Goal: Communication & Community: Participate in discussion

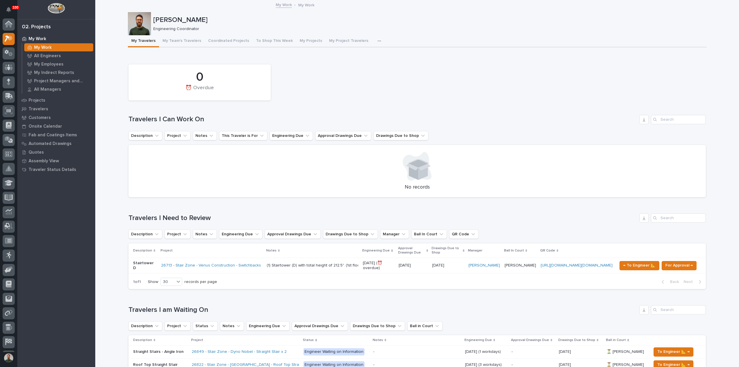
scroll to position [13, 0]
click at [42, 102] on p "Projects" at bounding box center [37, 100] width 17 height 5
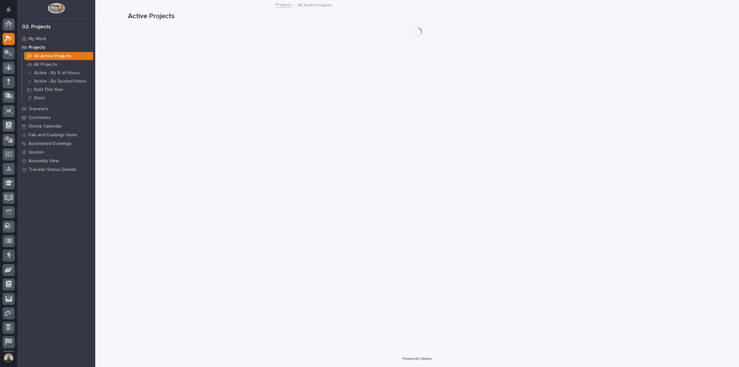
scroll to position [13, 0]
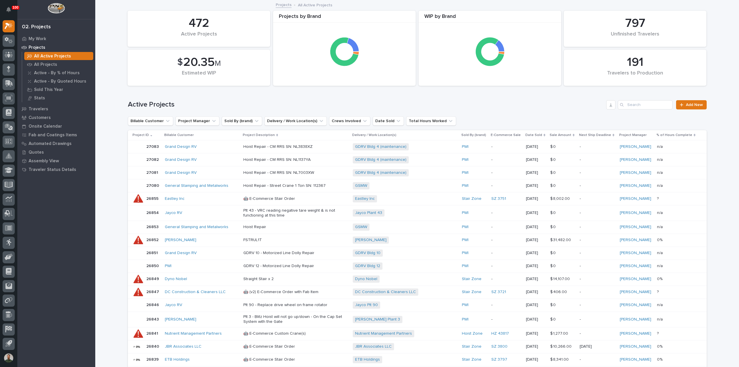
click at [38, 45] on p "Projects" at bounding box center [37, 47] width 17 height 5
click at [41, 37] on p "My Work" at bounding box center [38, 38] width 18 height 5
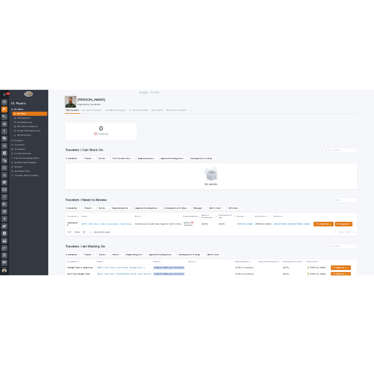
scroll to position [13, 0]
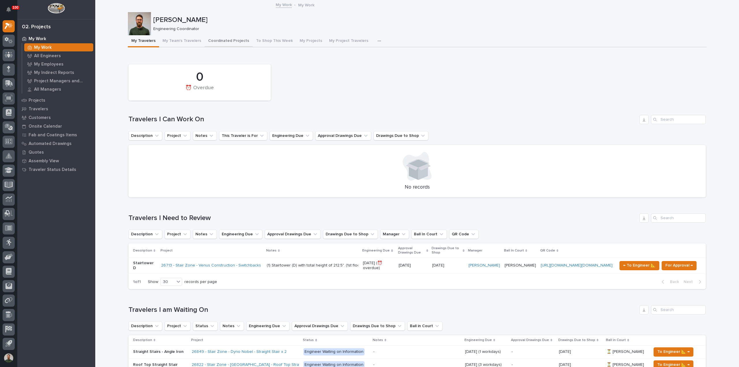
click at [211, 42] on button "Coordinated Projects" at bounding box center [229, 41] width 48 height 12
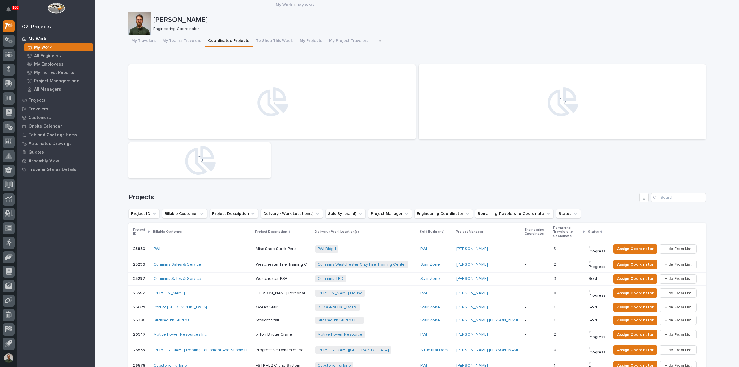
click at [171, 21] on p "[PERSON_NAME]" at bounding box center [428, 20] width 551 height 8
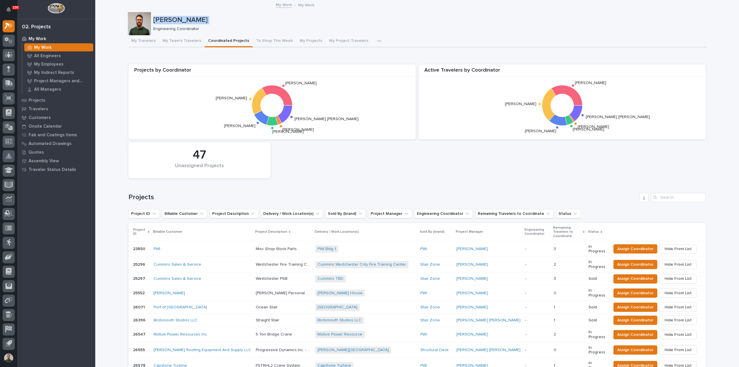
click at [171, 21] on p "[PERSON_NAME]" at bounding box center [428, 20] width 551 height 8
click at [450, 215] on button "Engineering Coordinator" at bounding box center [443, 213] width 59 height 9
type input "wy"
click at [428, 250] on p "[PERSON_NAME]" at bounding box center [441, 251] width 61 height 4
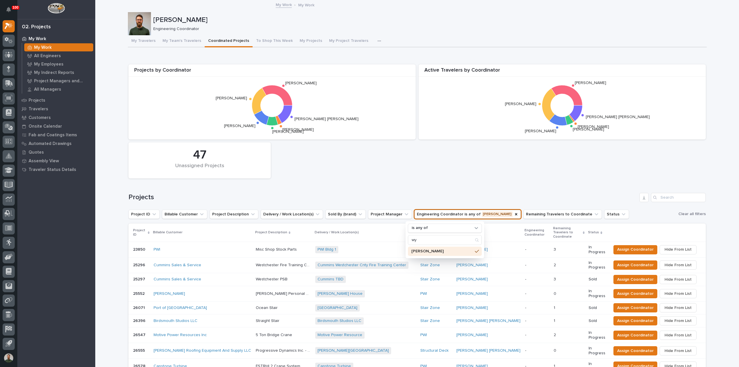
click at [436, 177] on div "Projects by Coordinator Wynne Hochstetler Weston Hochstetler Spenser Yoder Leig…" at bounding box center [417, 122] width 583 height 120
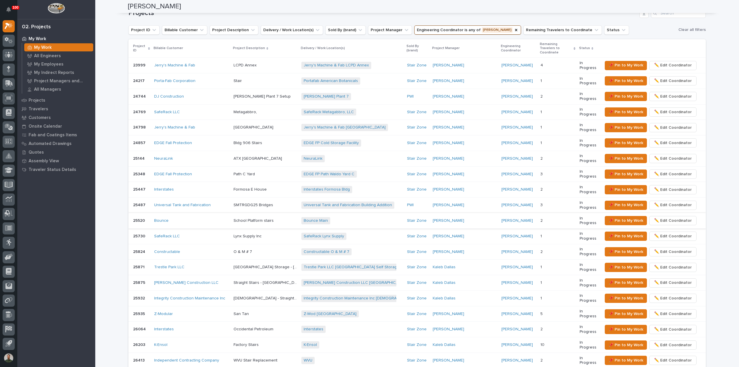
scroll to position [192, 0]
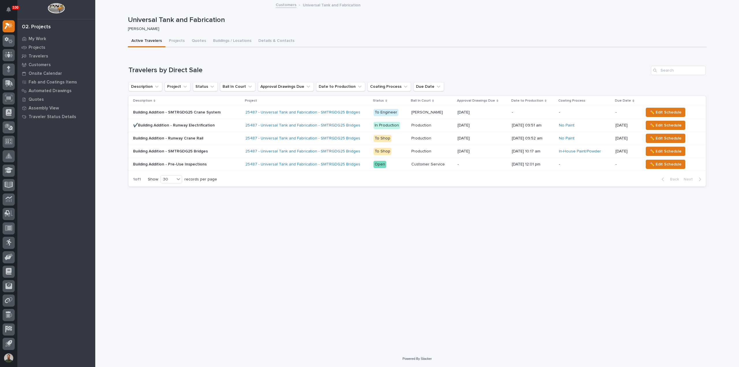
click at [187, 114] on p "Building Addition - SMTRGDG25 Crane System" at bounding box center [177, 112] width 89 height 6
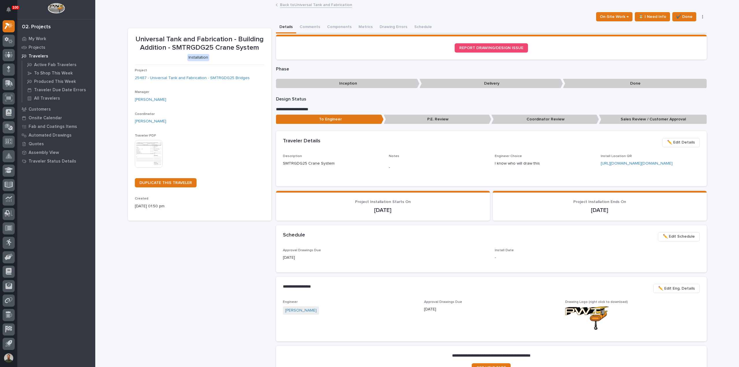
scroll to position [38, 0]
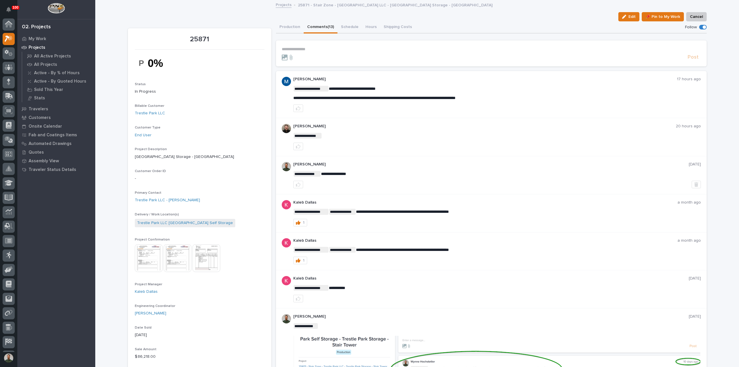
scroll to position [13, 0]
click at [369, 98] on span "**********" at bounding box center [374, 98] width 162 height 4
click at [416, 92] on div "**********" at bounding box center [497, 93] width 408 height 15
click at [415, 93] on div "**********" at bounding box center [497, 93] width 408 height 15
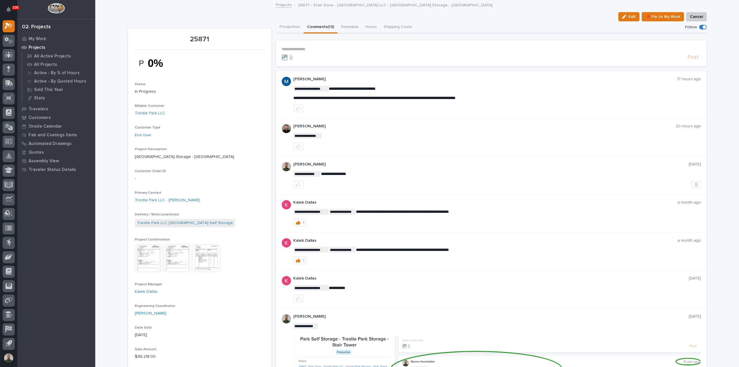
click at [413, 89] on p "**********" at bounding box center [497, 89] width 408 height 6
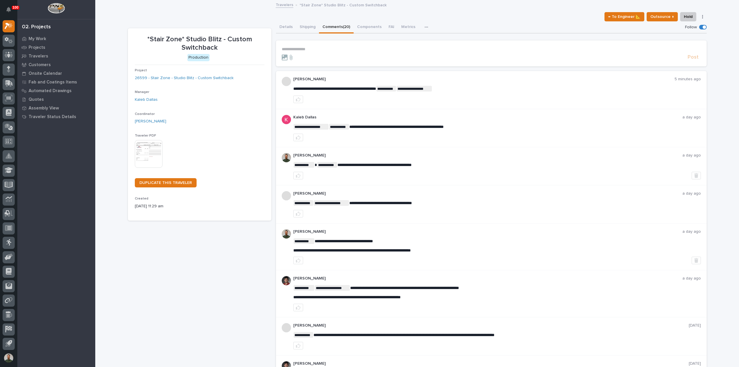
click at [312, 49] on p "**********" at bounding box center [491, 49] width 419 height 5
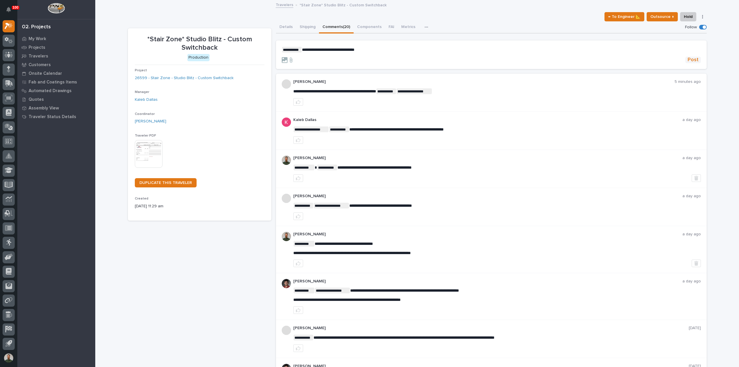
click at [688, 60] on span "Post" at bounding box center [693, 60] width 11 height 7
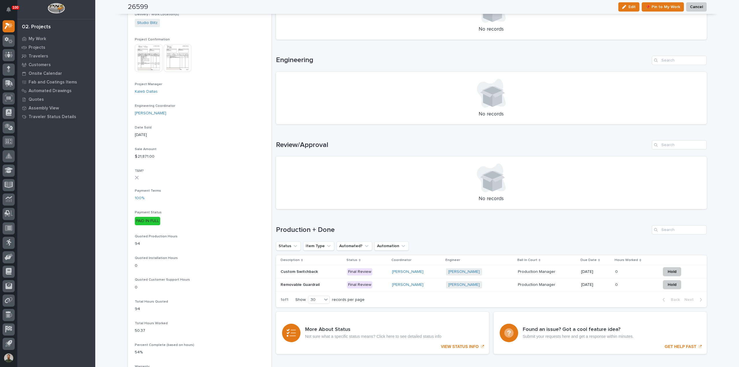
scroll to position [231, 0]
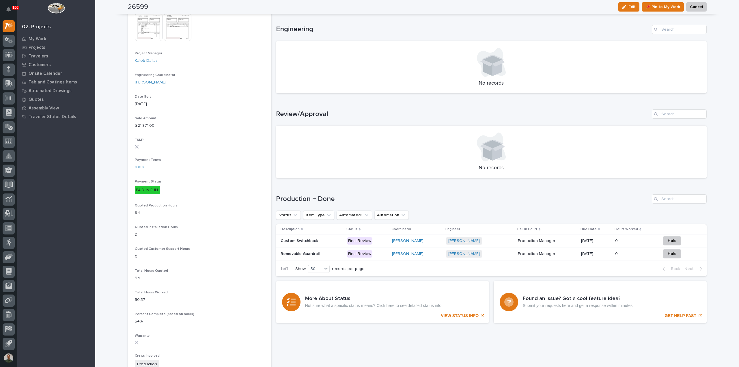
click at [303, 241] on p "Custom Switchback" at bounding box center [300, 240] width 38 height 6
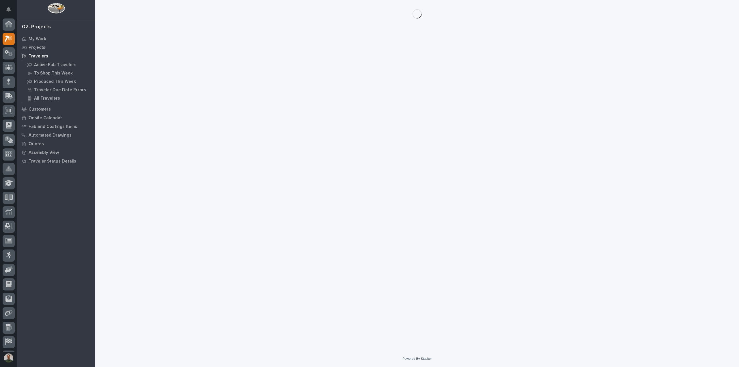
scroll to position [13, 0]
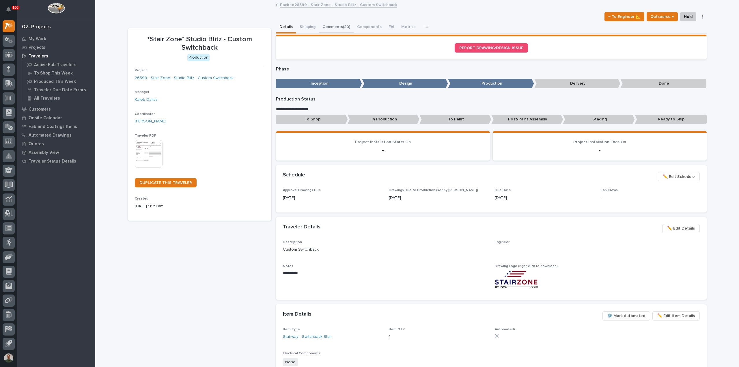
click at [327, 25] on button "Comments (20)" at bounding box center [336, 27] width 35 height 12
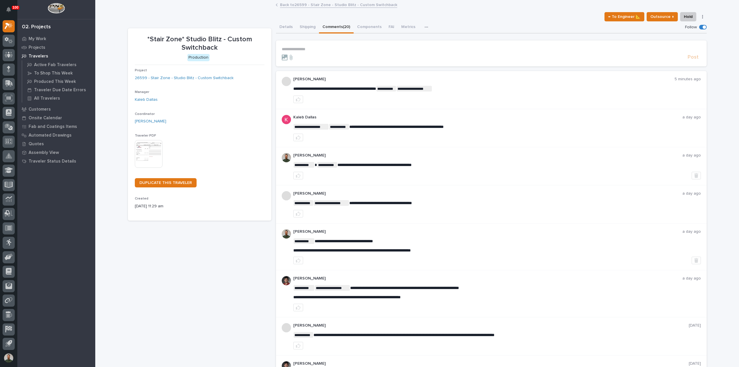
click at [218, 74] on div "Project 26599 - Stair Zone - Studio Blitz - Custom Switchback" at bounding box center [200, 76] width 130 height 17
click at [219, 77] on link "26599 - Stair Zone - Studio Blitz - Custom Switchback" at bounding box center [184, 78] width 99 height 6
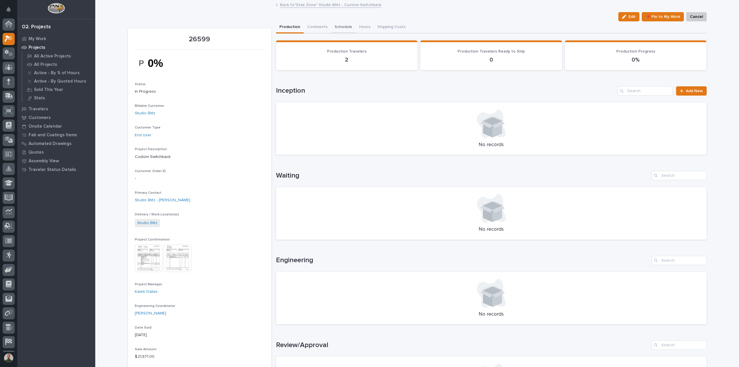
scroll to position [13, 0]
click at [316, 26] on button "Comments (25+)" at bounding box center [322, 27] width 37 height 12
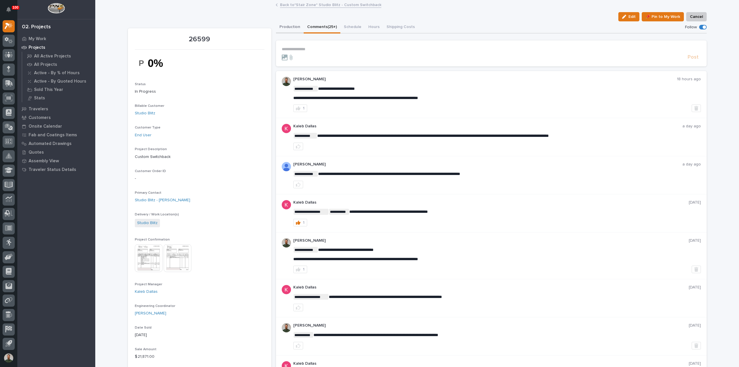
click at [291, 29] on button "Production" at bounding box center [290, 27] width 28 height 12
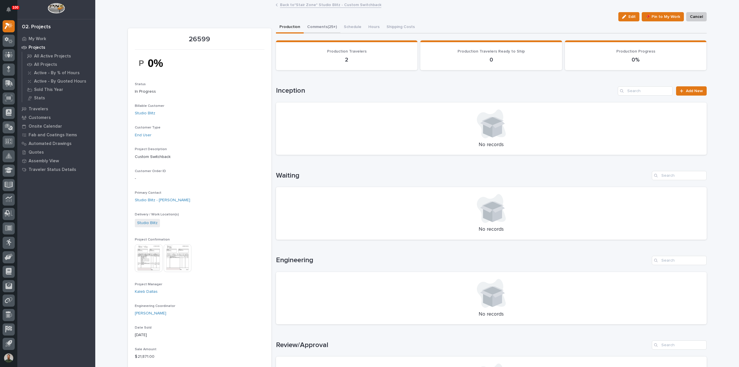
drag, startPoint x: 320, startPoint y: 40, endPoint x: 319, endPoint y: 30, distance: 9.3
click at [320, 39] on div "Loading... Saving… Loading... Saving… Loading... Saving… Loading... Saving… Loa…" at bounding box center [491, 297] width 431 height 524
click at [318, 27] on button "Comments (25+)" at bounding box center [322, 27] width 37 height 12
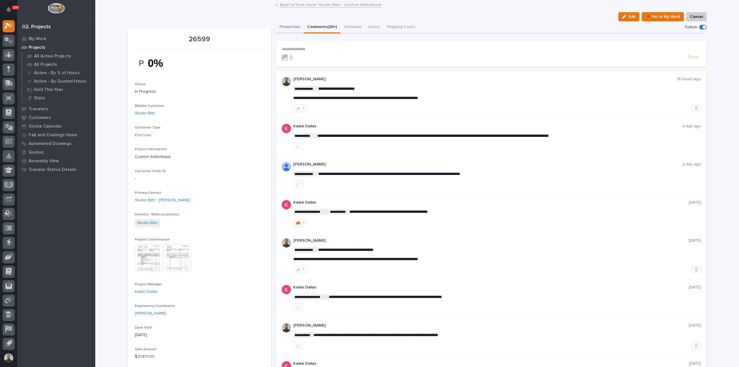
click at [291, 25] on button "Production" at bounding box center [290, 27] width 28 height 12
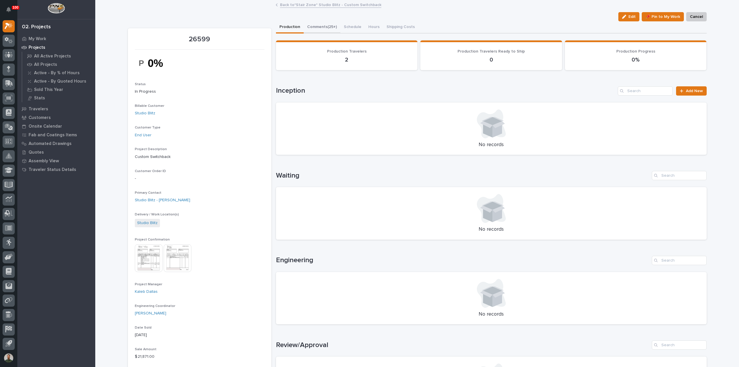
click at [315, 29] on button "Comments (25+)" at bounding box center [322, 27] width 37 height 12
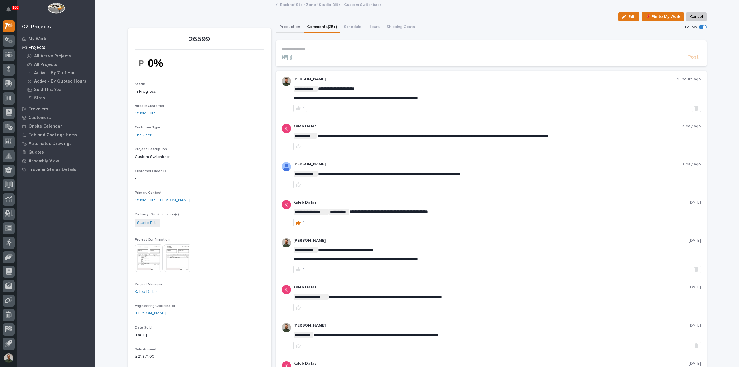
click at [284, 30] on button "Production" at bounding box center [290, 27] width 28 height 12
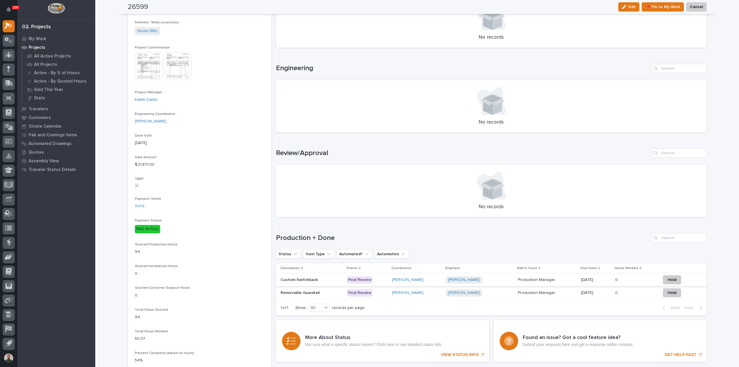
scroll to position [192, 0]
click at [298, 297] on td "Removable Guardrail Removable Guardrail" at bounding box center [310, 292] width 69 height 13
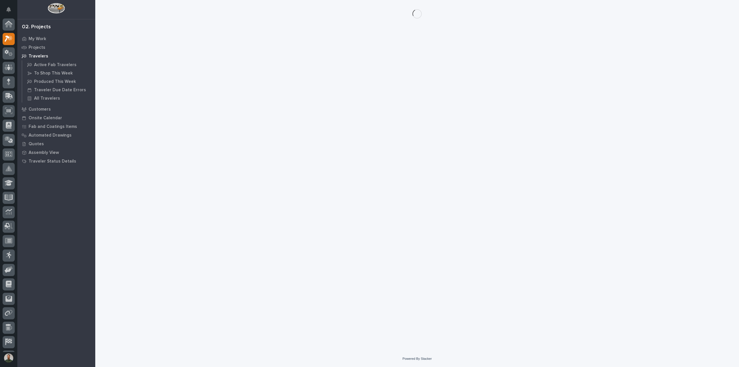
scroll to position [13, 0]
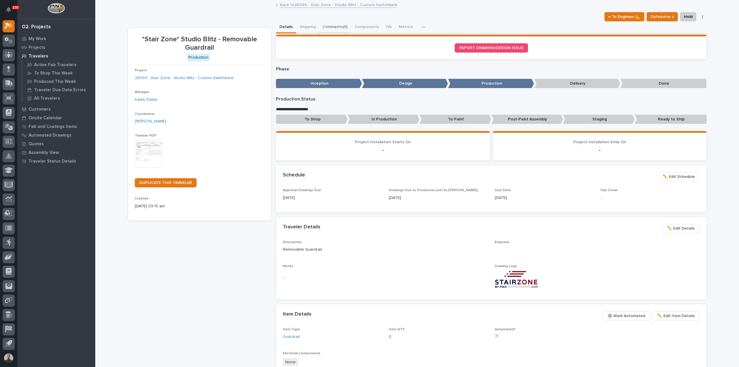
click at [329, 24] on button "Comments (5)" at bounding box center [335, 27] width 32 height 12
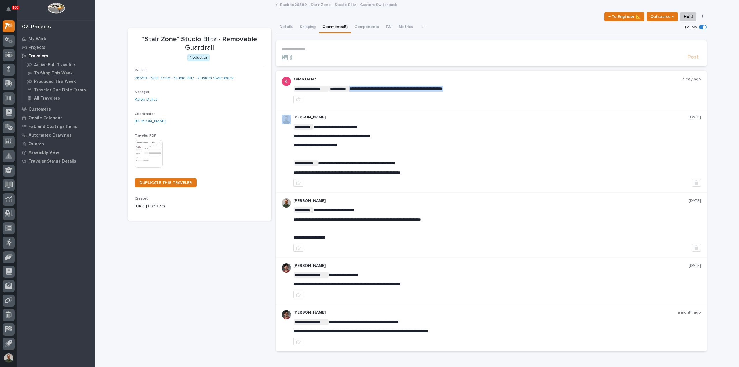
drag, startPoint x: 383, startPoint y: 89, endPoint x: 385, endPoint y: 100, distance: 10.5
click at [383, 90] on span "**********" at bounding box center [395, 89] width 93 height 4
click at [385, 101] on div at bounding box center [497, 100] width 408 height 8
